Goal: Navigation & Orientation: Go to known website

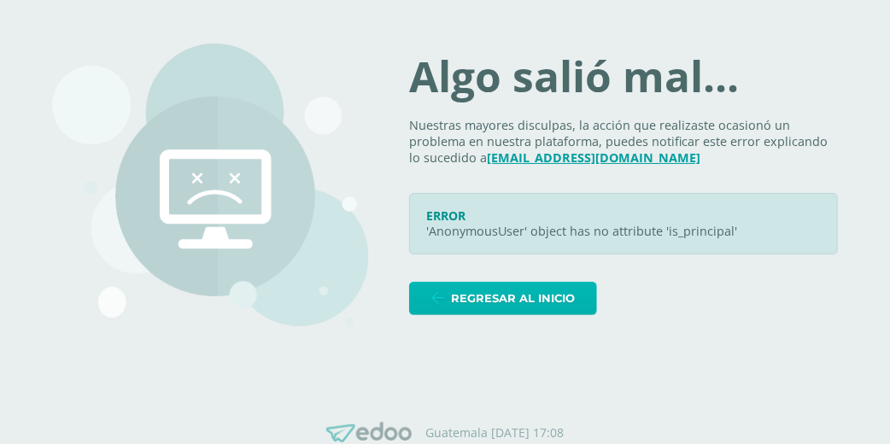
click at [516, 301] on span "Regresar al inicio" at bounding box center [513, 299] width 124 height 32
click at [475, 301] on span "Regresar al inicio" at bounding box center [513, 299] width 124 height 32
click at [488, 304] on span "Regresar al inicio" at bounding box center [513, 299] width 124 height 32
click at [444, 301] on icon at bounding box center [437, 298] width 13 height 15
click at [544, 297] on span "Regresar al inicio" at bounding box center [513, 299] width 124 height 32
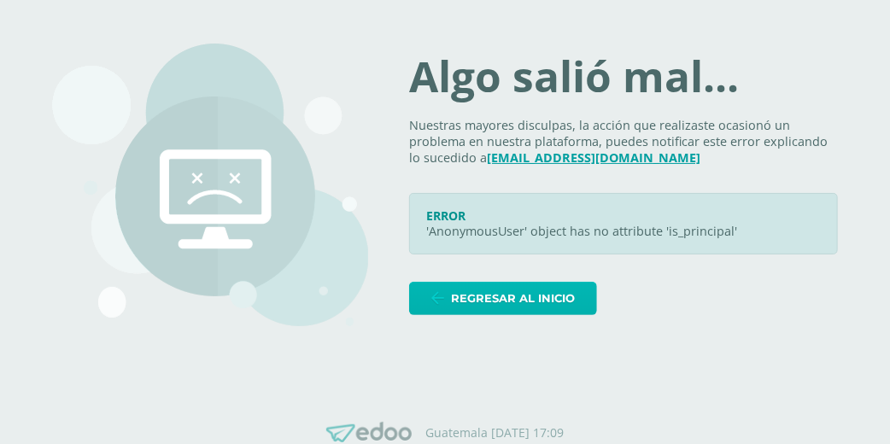
click at [495, 296] on span "Regresar al inicio" at bounding box center [513, 299] width 124 height 32
